Goal: Task Accomplishment & Management: Use online tool/utility

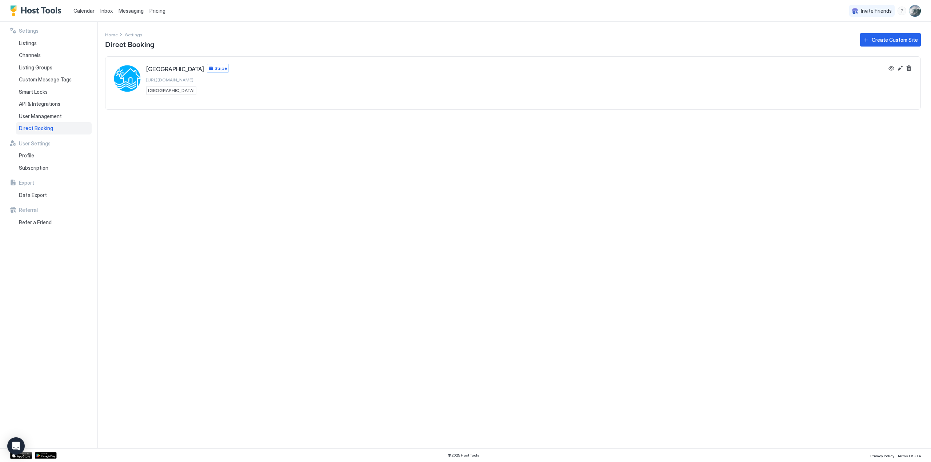
click at [85, 7] on link "Calendar" at bounding box center [83, 11] width 21 height 8
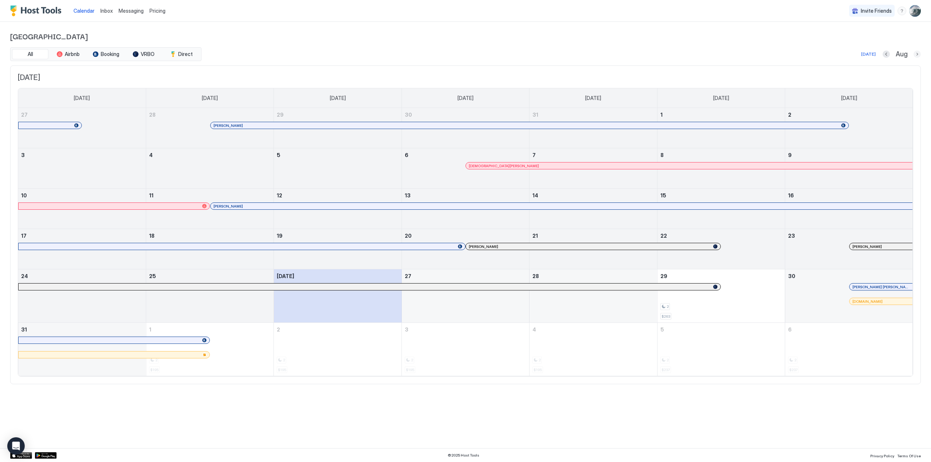
click at [916, 53] on button "Next month" at bounding box center [916, 54] width 7 height 7
click at [918, 53] on button "Next month" at bounding box center [916, 54] width 7 height 7
